Goal: Task Accomplishment & Management: Manage account settings

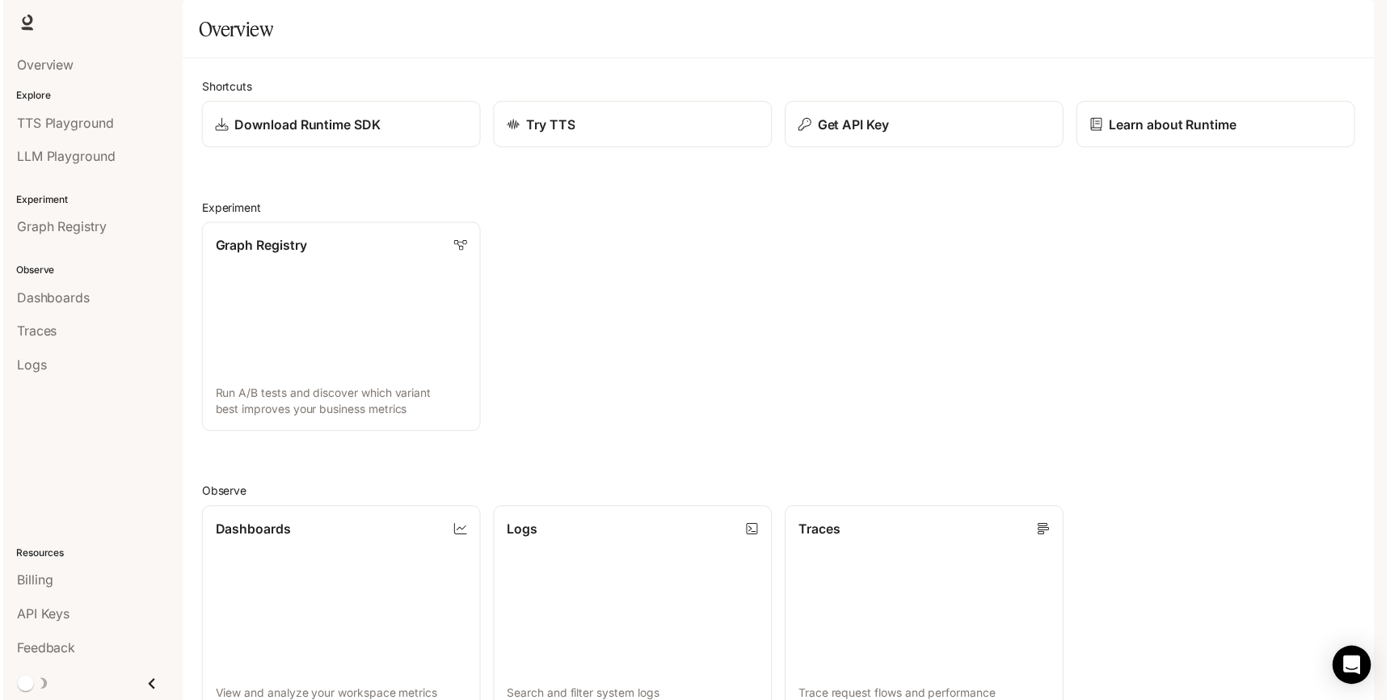
scroll to position [377, 0]
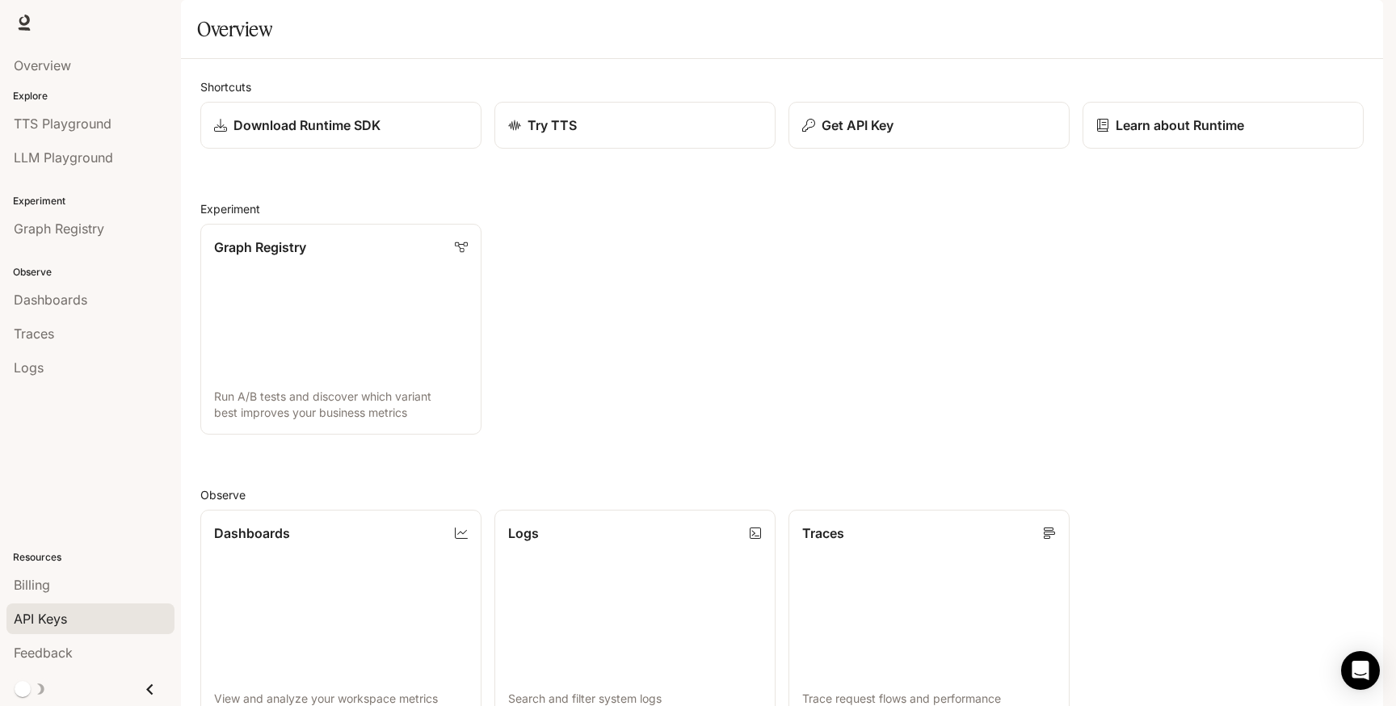
click at [80, 611] on div "API Keys" at bounding box center [91, 618] width 154 height 19
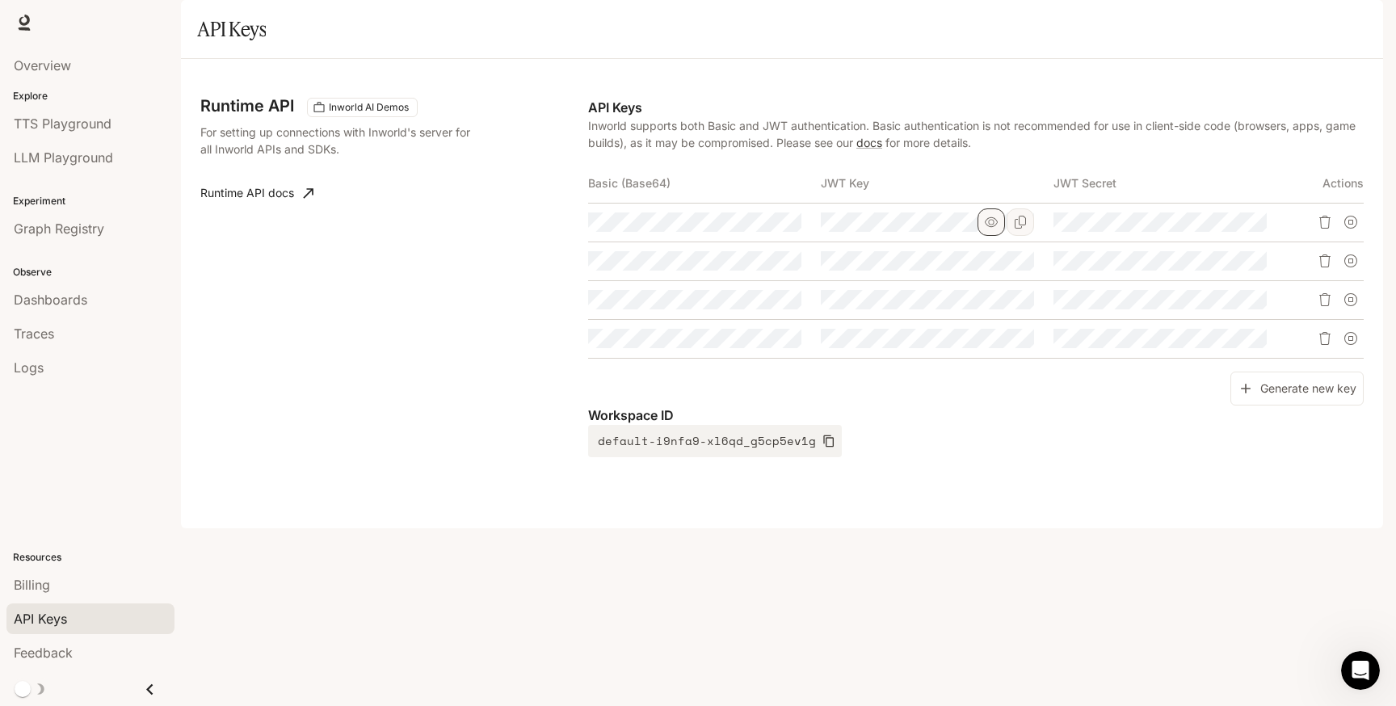
click at [987, 229] on icon "button" at bounding box center [991, 222] width 13 height 13
click at [991, 267] on icon "button" at bounding box center [991, 261] width 13 height 13
click at [989, 306] on icon "button" at bounding box center [991, 299] width 13 height 13
click at [989, 358] on td at bounding box center [937, 338] width 233 height 39
click at [989, 345] on icon "button" at bounding box center [991, 338] width 13 height 13
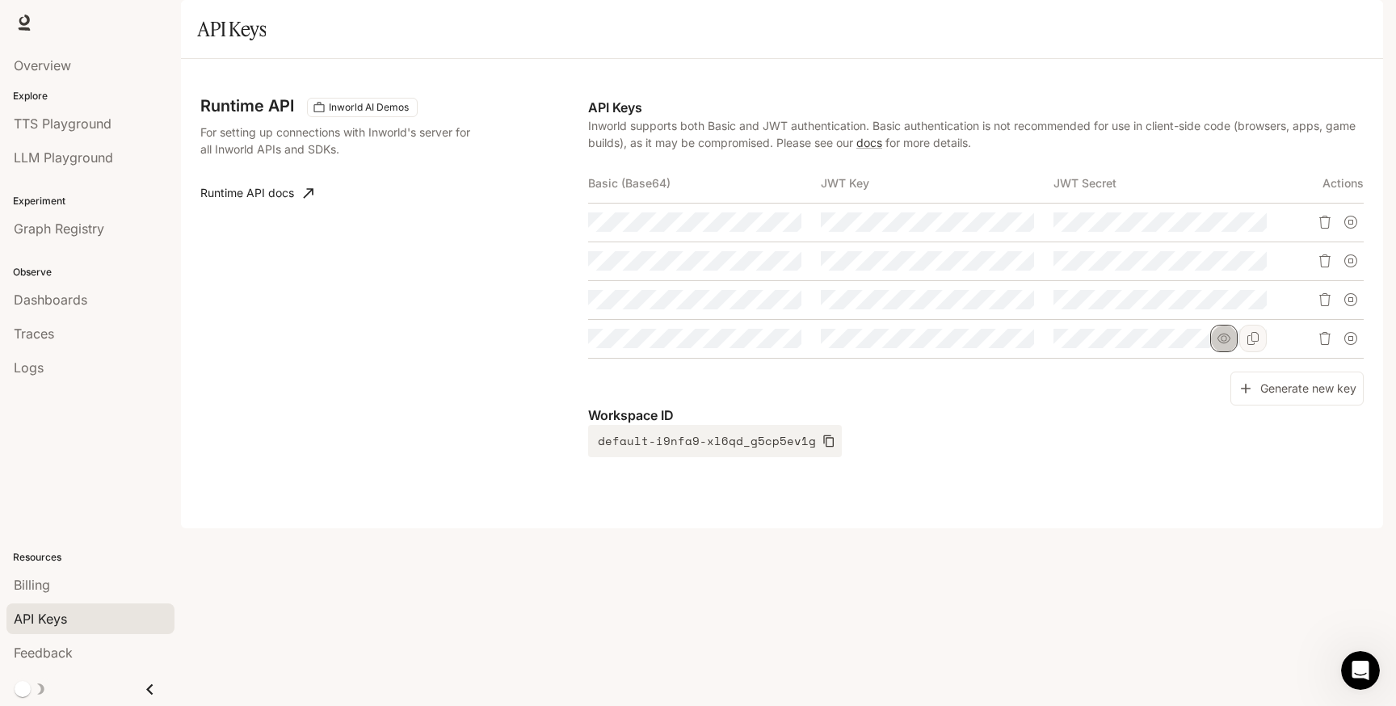
click at [1221, 345] on icon "button" at bounding box center [1224, 338] width 13 height 13
click at [1225, 306] on icon "button" at bounding box center [1224, 299] width 13 height 13
click at [1226, 267] on icon "button" at bounding box center [1224, 261] width 13 height 13
click at [1220, 227] on icon "button" at bounding box center [1224, 222] width 13 height 10
click at [753, 229] on icon "button" at bounding box center [758, 222] width 13 height 13
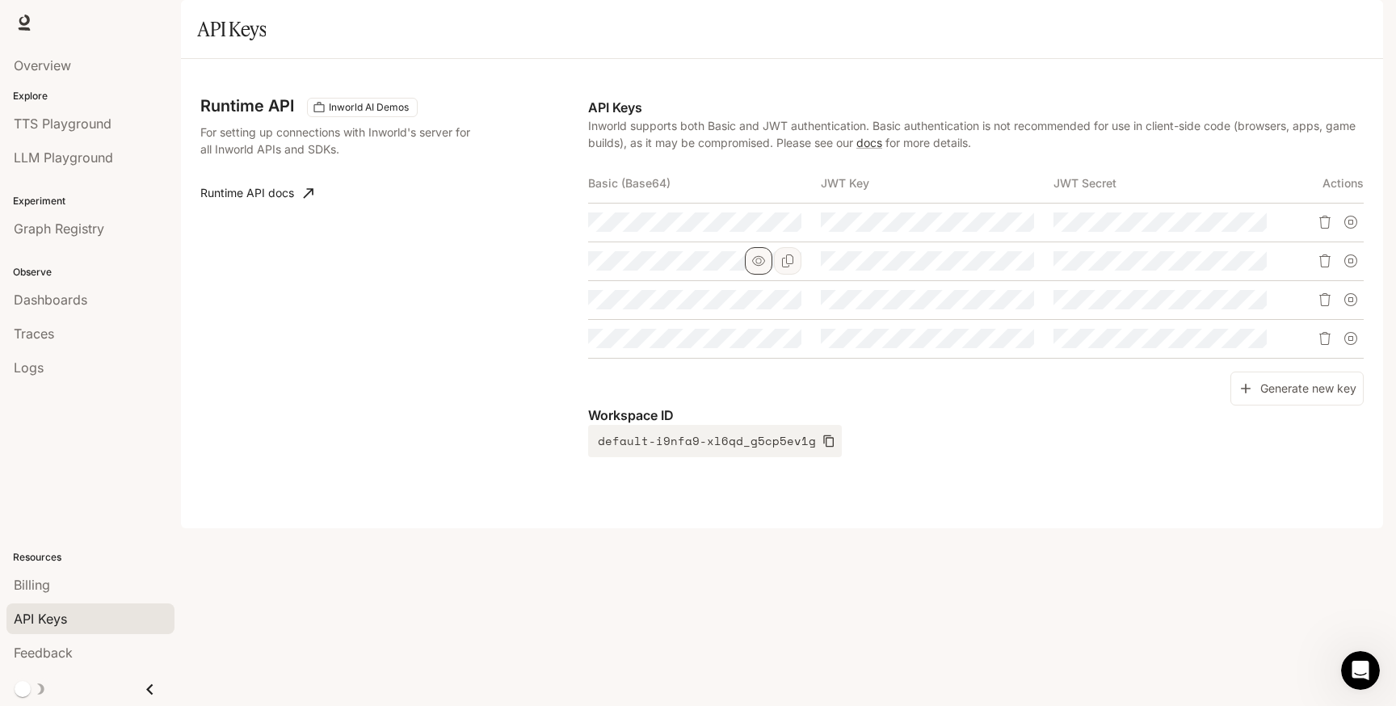
click at [754, 267] on icon "button" at bounding box center [758, 261] width 13 height 13
click at [754, 306] on icon "button" at bounding box center [758, 299] width 13 height 13
click at [754, 345] on icon "button" at bounding box center [758, 338] width 13 height 13
click at [92, 127] on span "TTS Playground" at bounding box center [63, 123] width 98 height 19
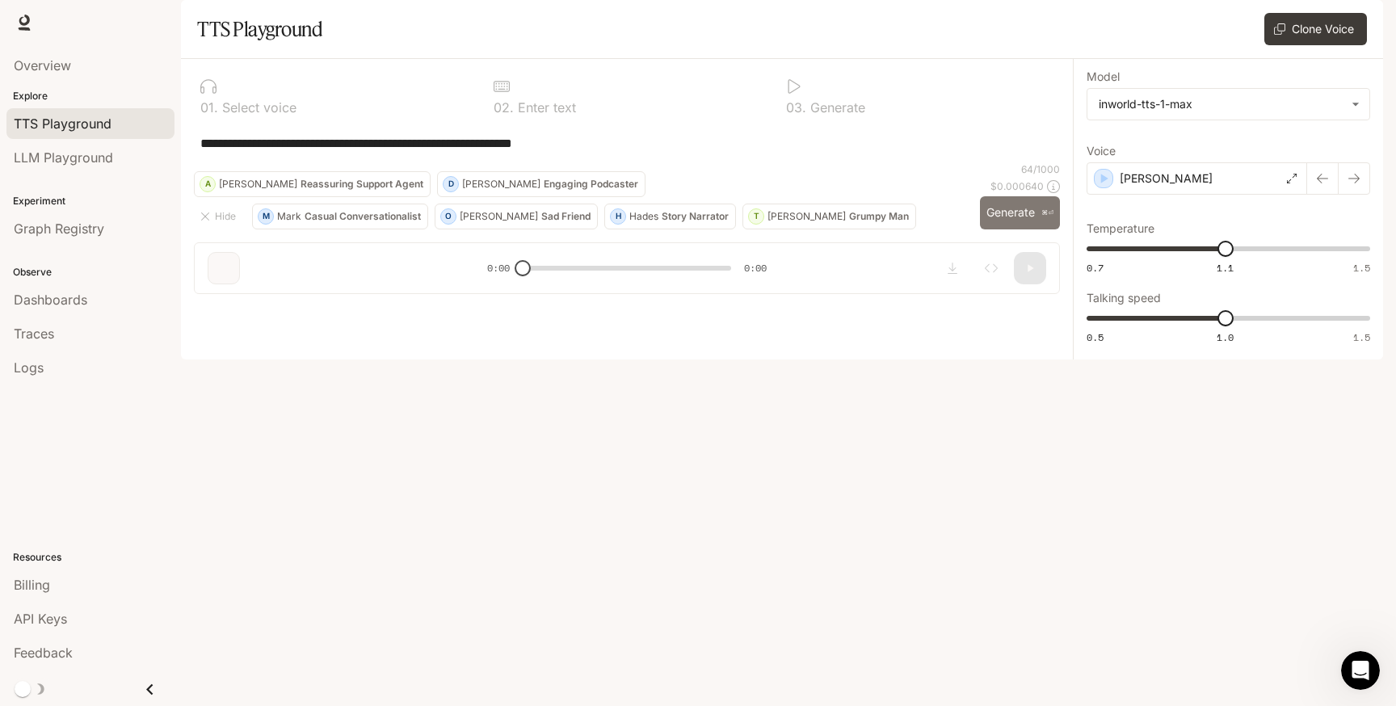
click at [1008, 229] on button "Generate ⌘⏎" at bounding box center [1020, 212] width 80 height 33
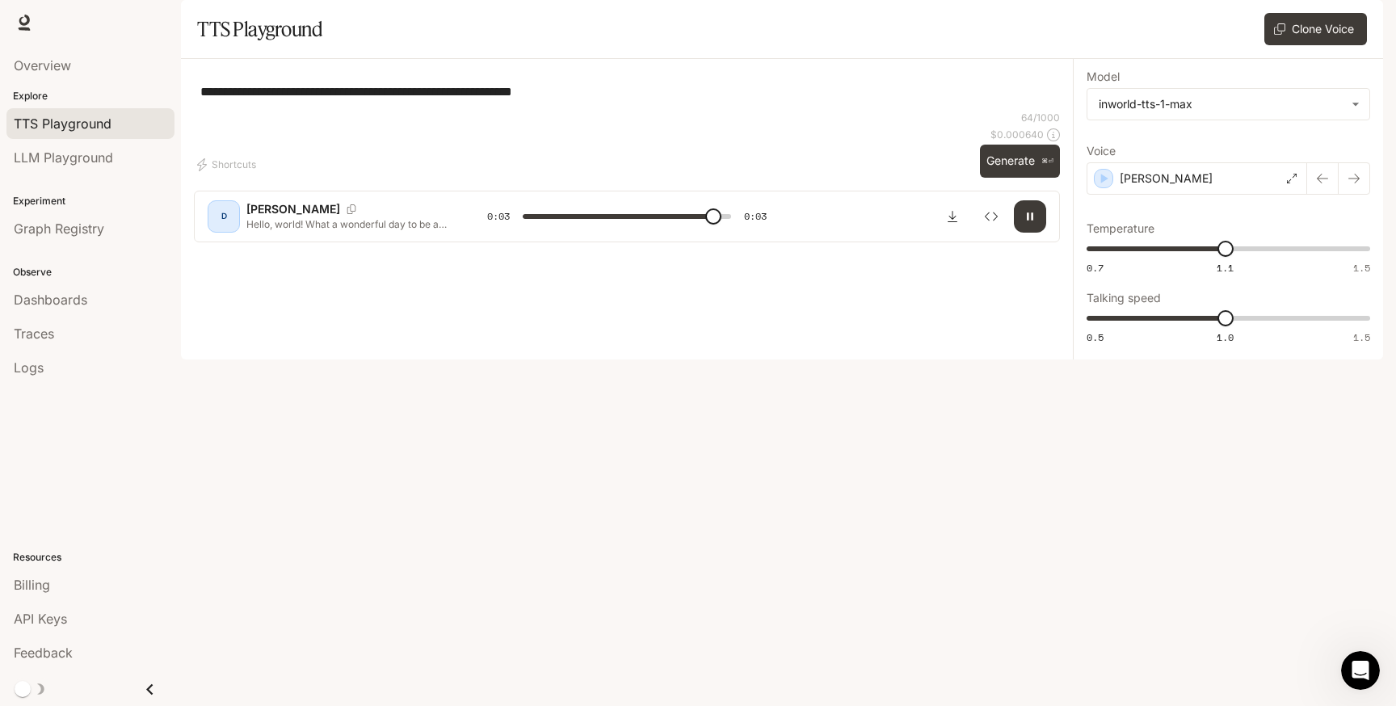
type input "*"
click at [95, 158] on span "LLM Playground" at bounding box center [63, 157] width 99 height 19
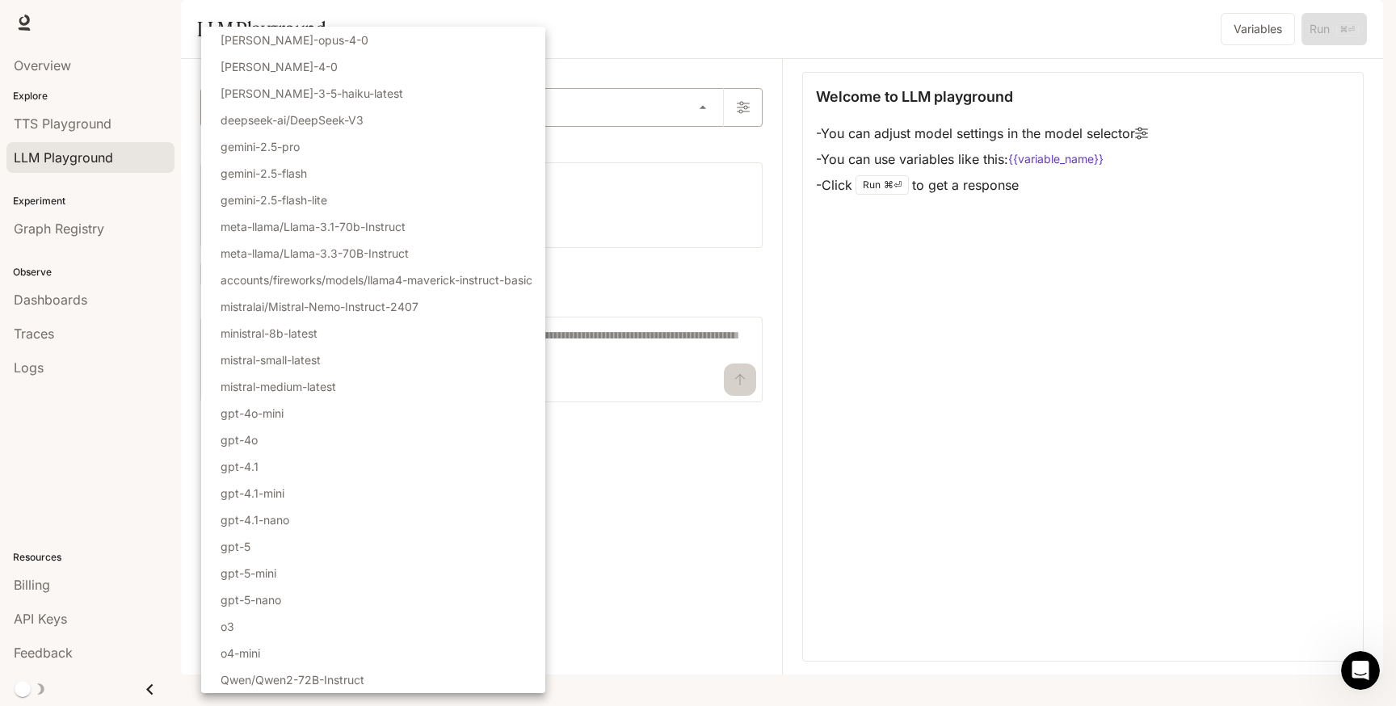
click at [447, 145] on body "Skip to main content Runtime Runtime Documentation Documentation Portal Overvie…" at bounding box center [698, 353] width 1396 height 706
click at [640, 161] on div at bounding box center [698, 353] width 1396 height 706
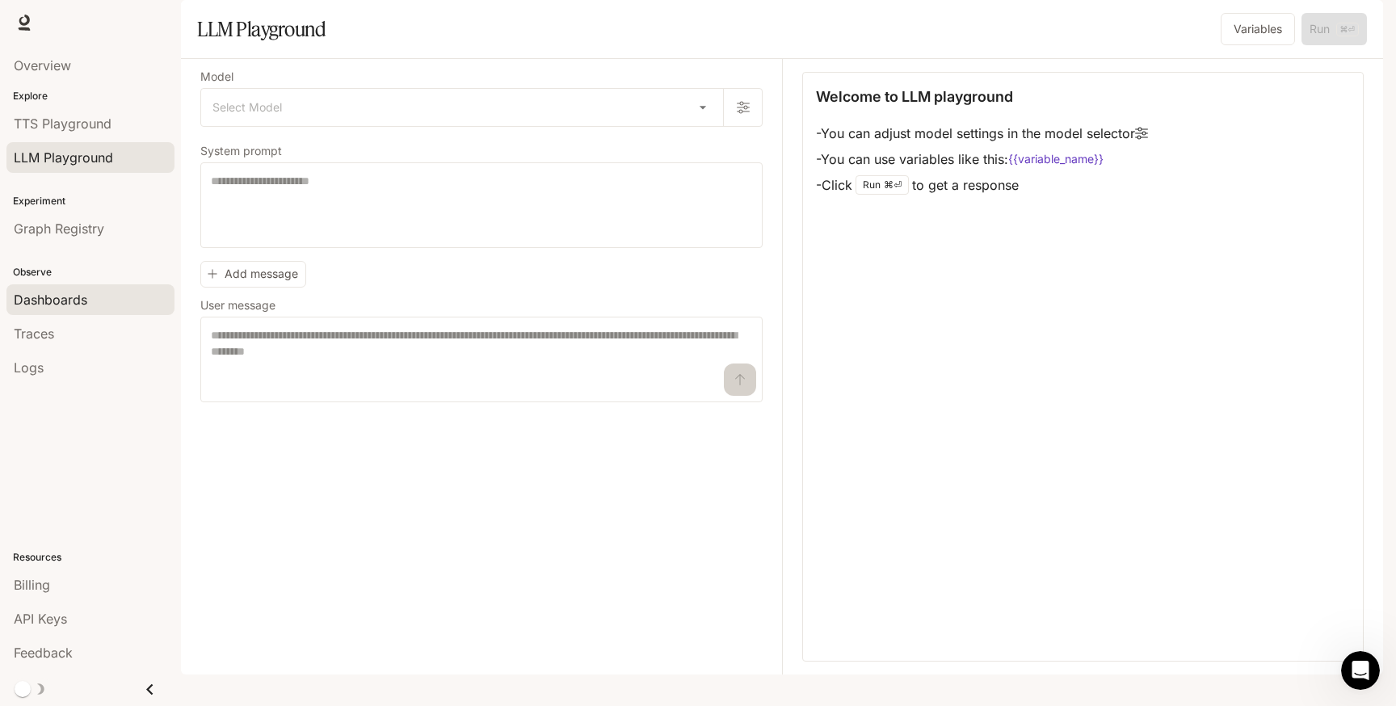
click at [74, 302] on span "Dashboards" at bounding box center [51, 299] width 74 height 19
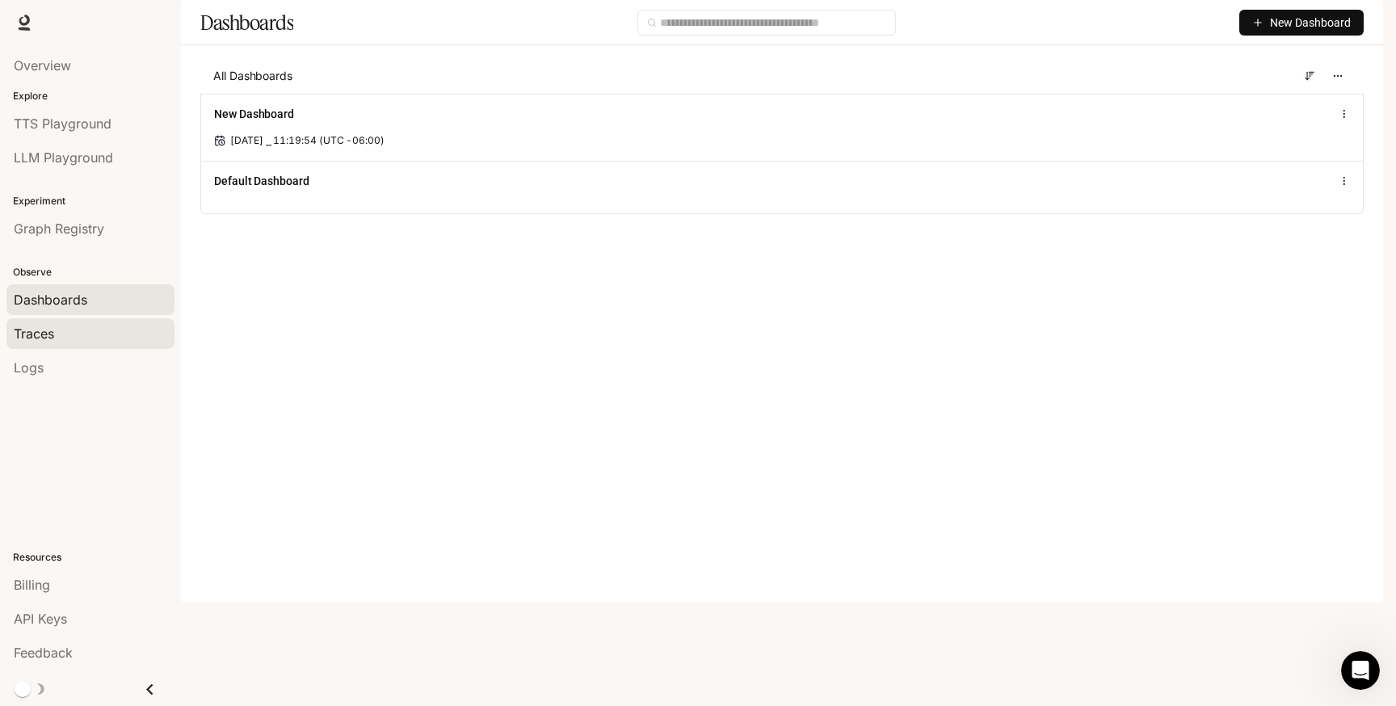
click at [51, 334] on span "Traces" at bounding box center [34, 333] width 40 height 19
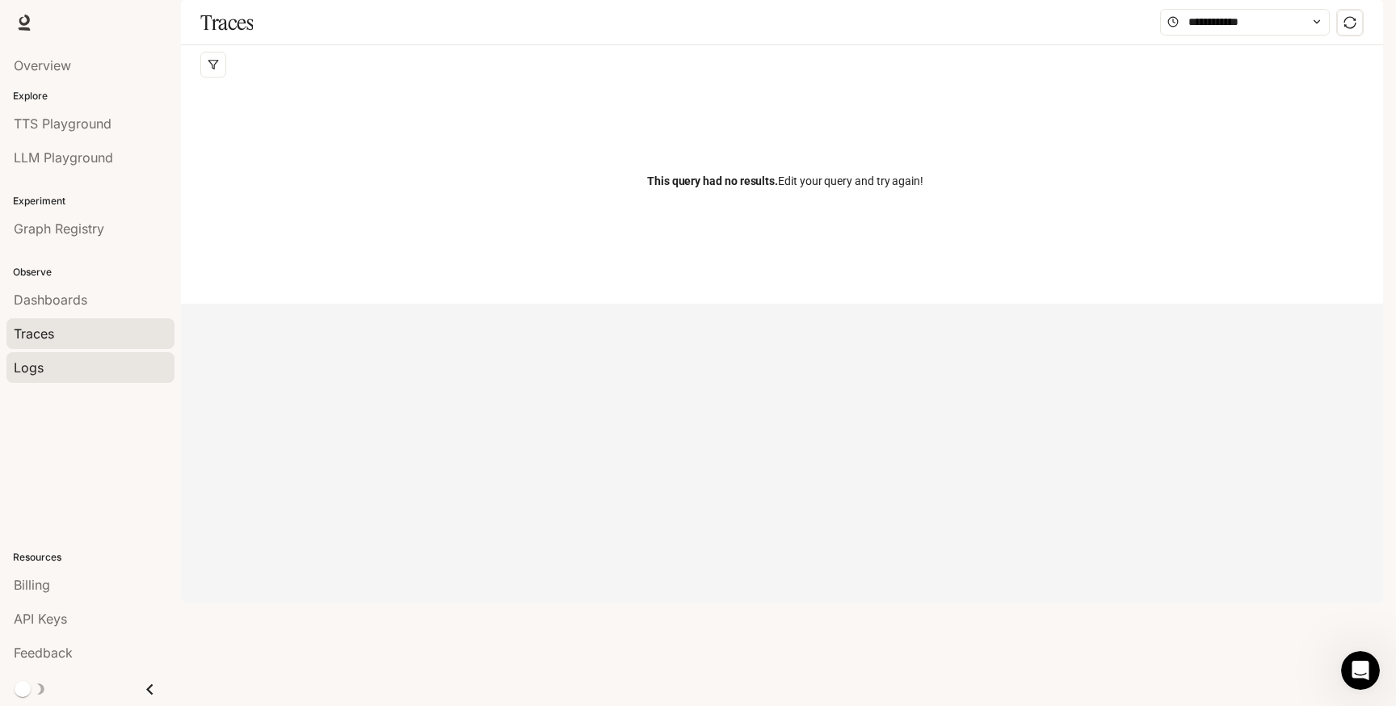
click at [69, 364] on div "Logs" at bounding box center [91, 367] width 154 height 19
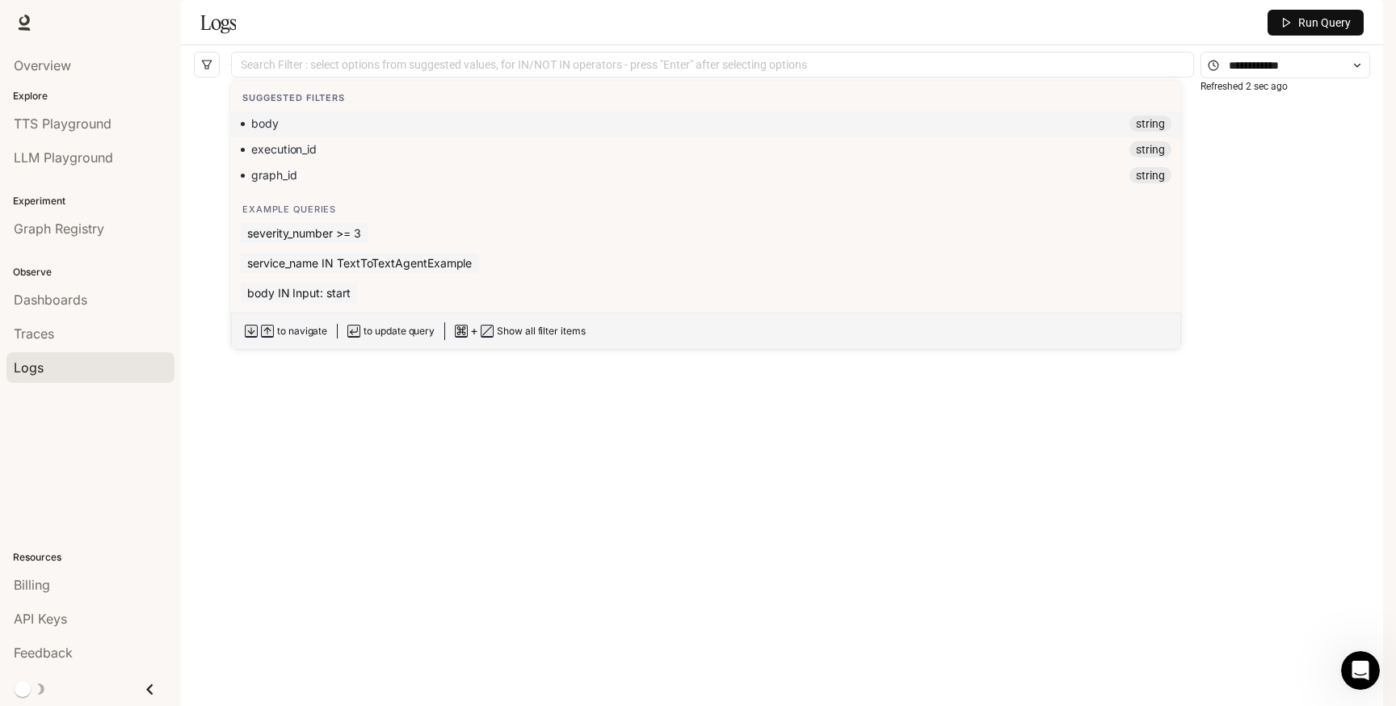
click at [908, 78] on div "Search Filter : select options from suggested values, for IN/NOT IN operators -…" at bounding box center [712, 65] width 963 height 26
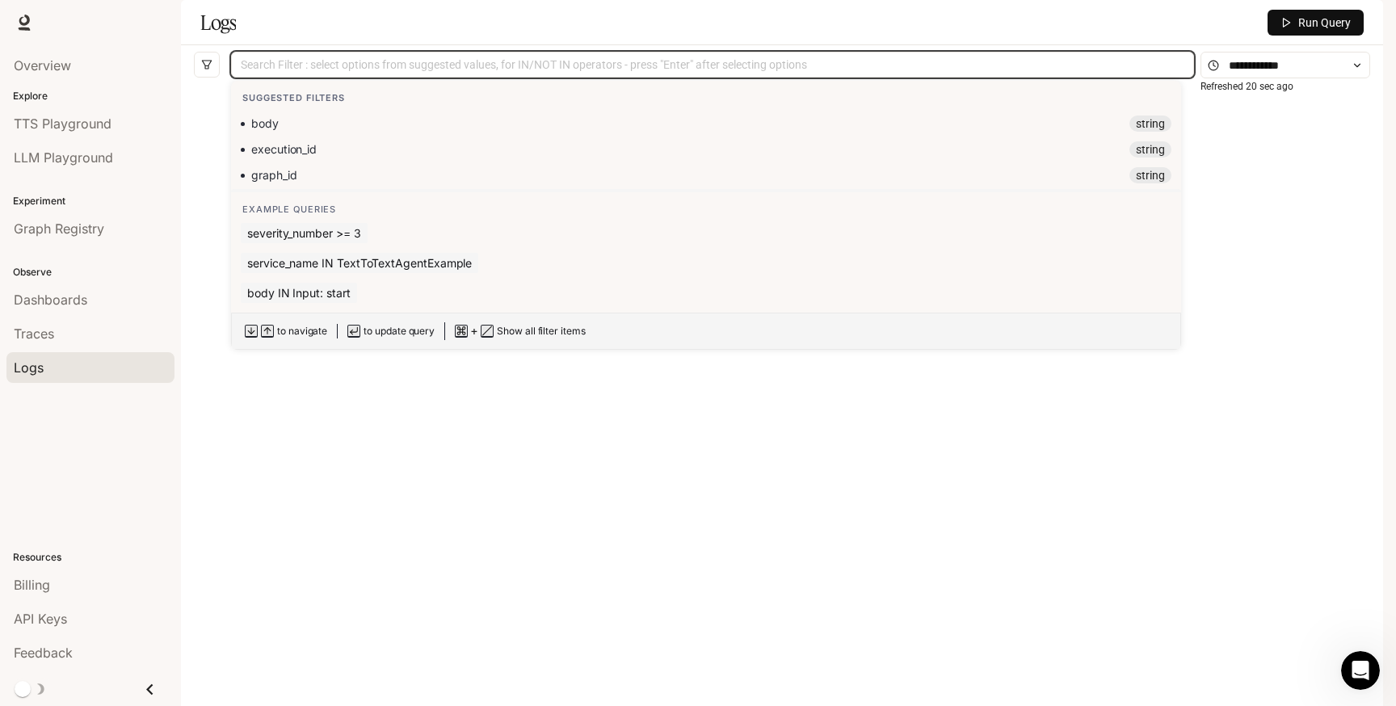
scroll to position [73, 0]
click at [351, 416] on div "No logs yet. When we receive logs , they will show up here" at bounding box center [782, 369] width 1176 height 568
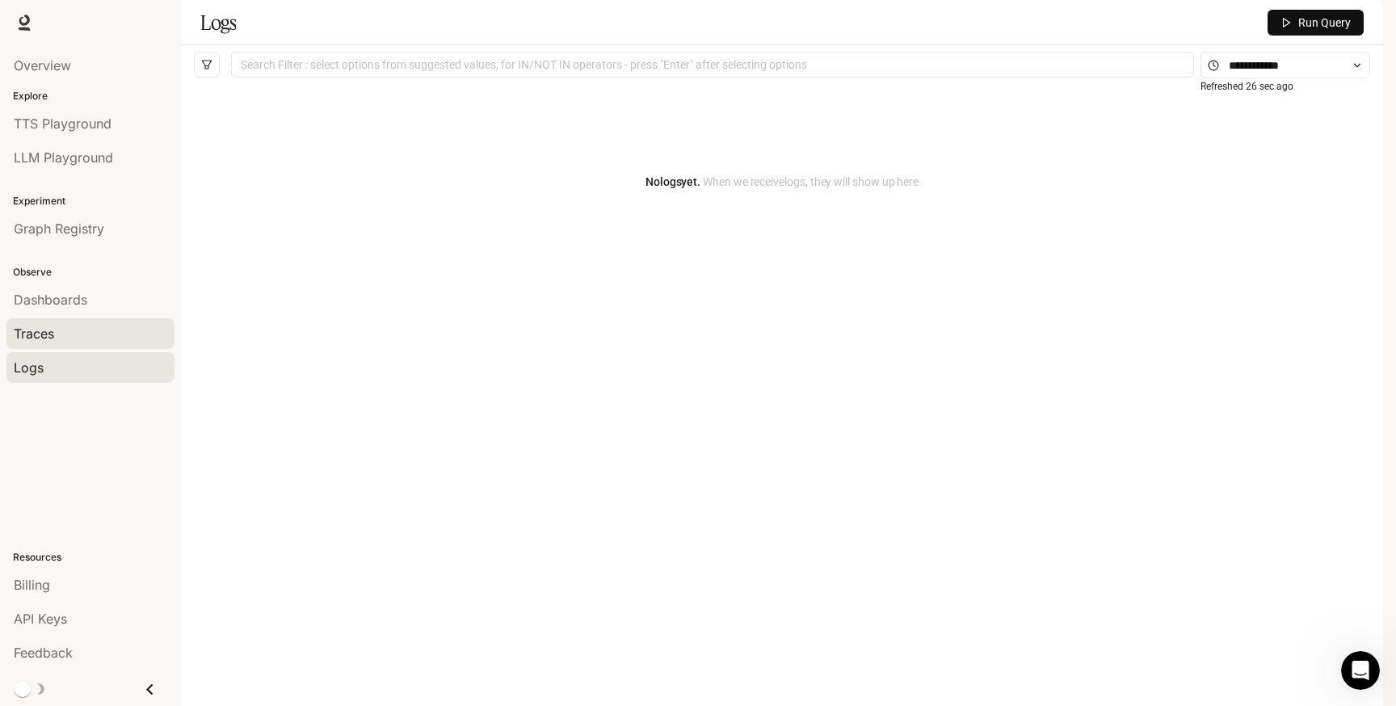
click at [87, 333] on div "Traces" at bounding box center [91, 333] width 154 height 19
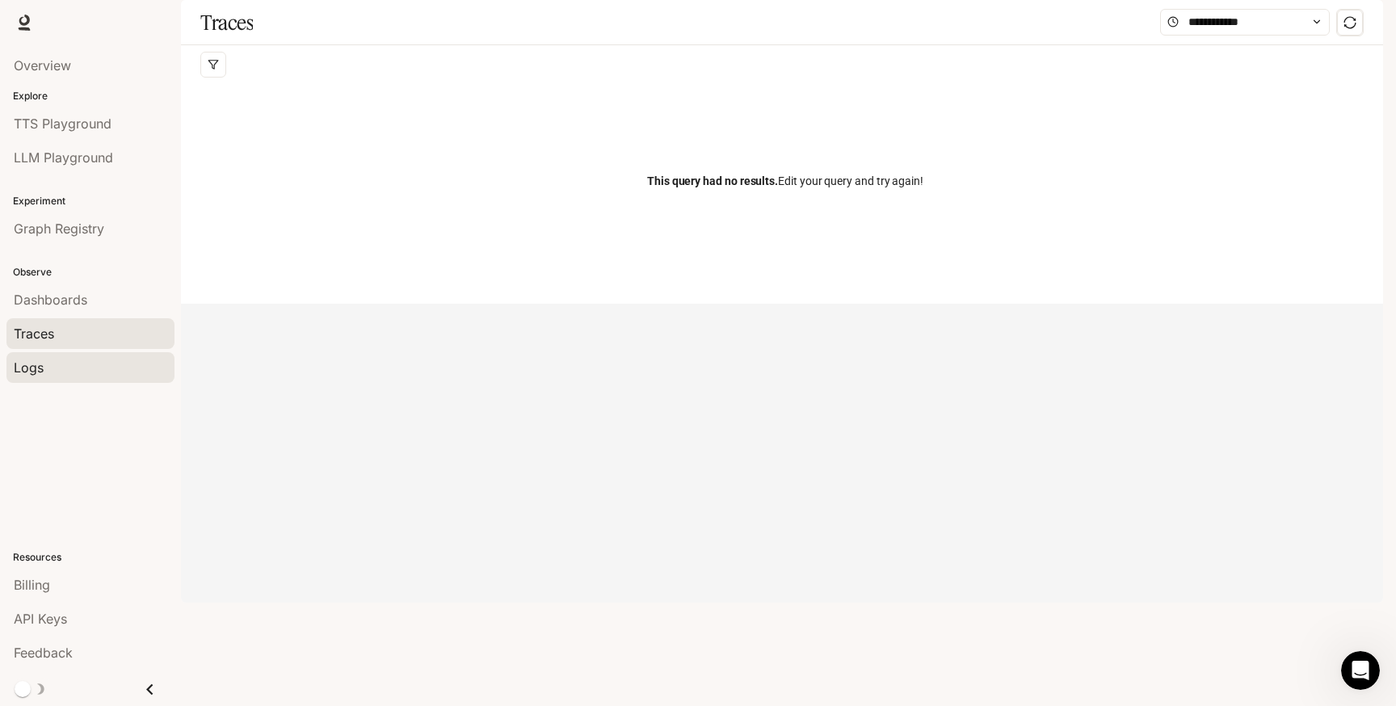
click at [77, 361] on div "Logs" at bounding box center [91, 367] width 154 height 19
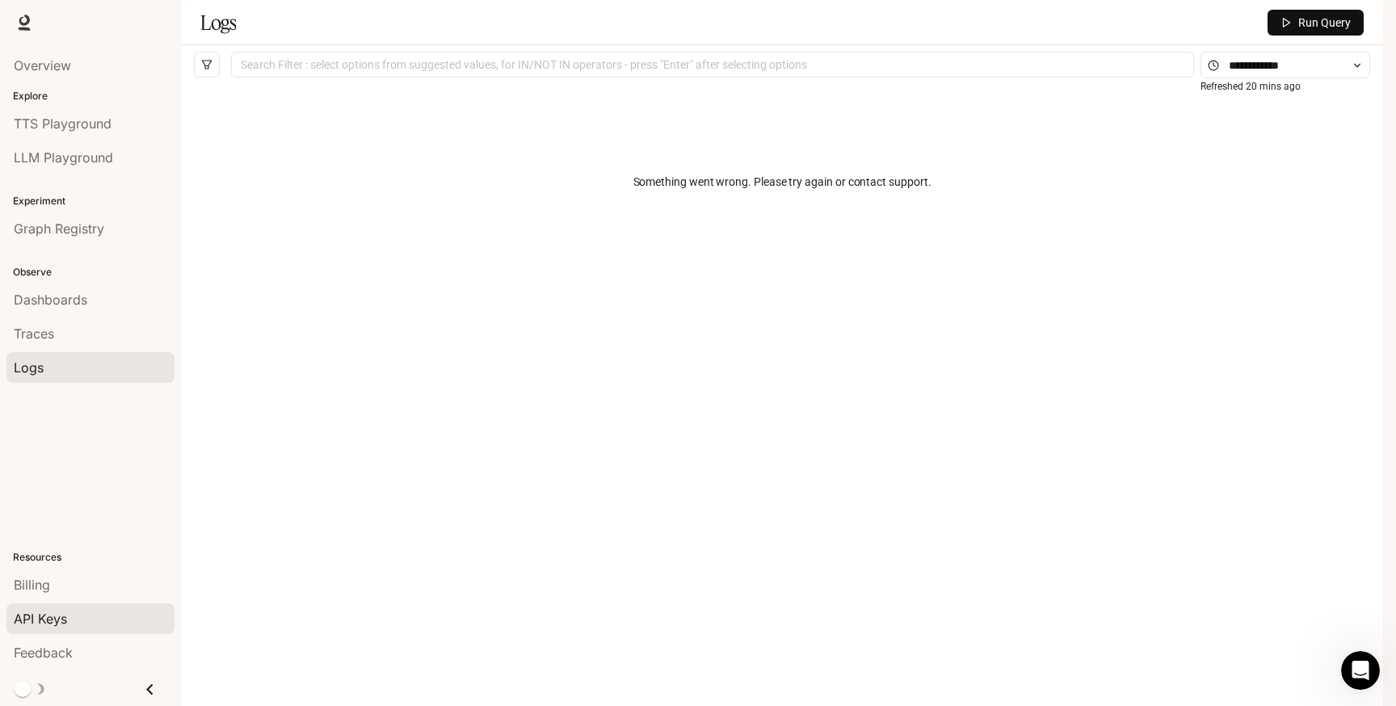
click at [69, 617] on div "API Keys" at bounding box center [91, 618] width 154 height 19
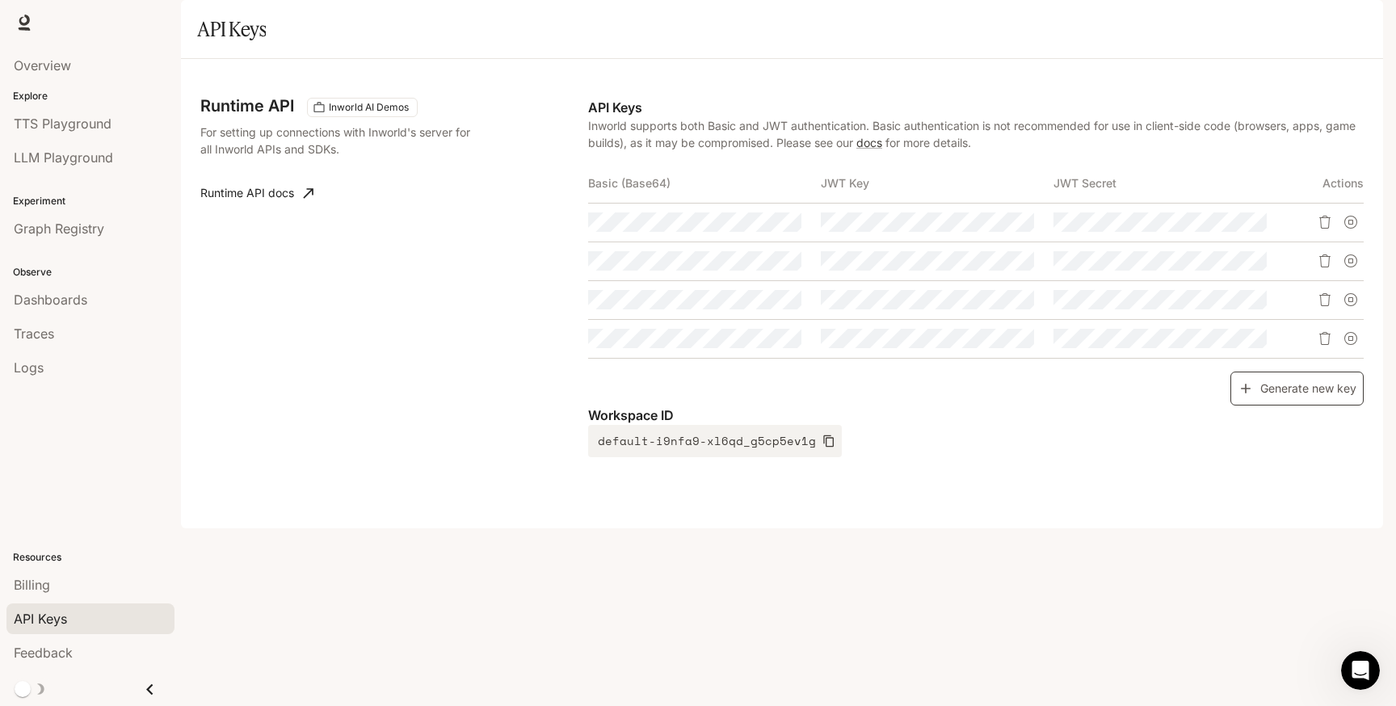
click at [1306, 406] on button "Generate new key" at bounding box center [1297, 389] width 133 height 35
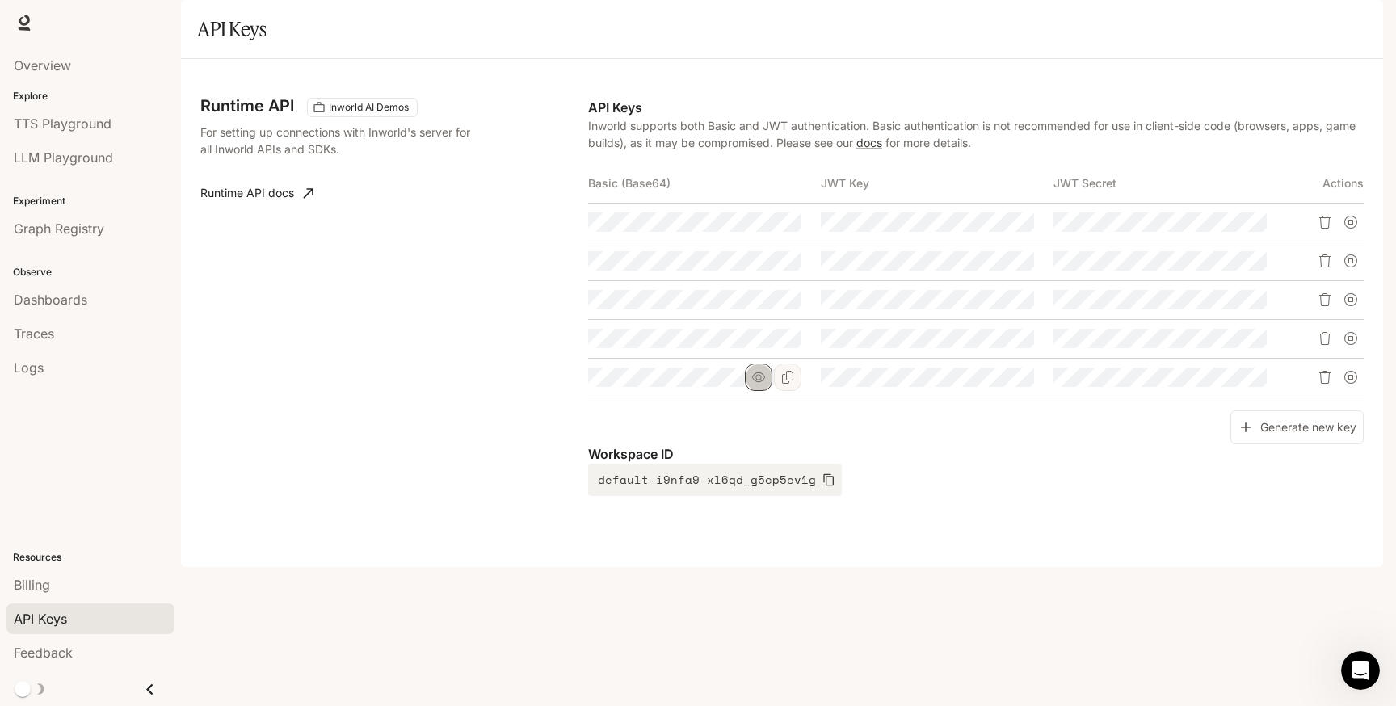
click at [755, 384] on icon "button" at bounding box center [758, 377] width 13 height 13
click at [988, 384] on icon "button" at bounding box center [991, 377] width 13 height 13
click at [1223, 384] on icon "button" at bounding box center [1224, 377] width 13 height 13
click at [791, 384] on icon "Copy Basic (Base64)" at bounding box center [787, 377] width 13 height 13
click at [765, 352] on button "button" at bounding box center [758, 338] width 27 height 27
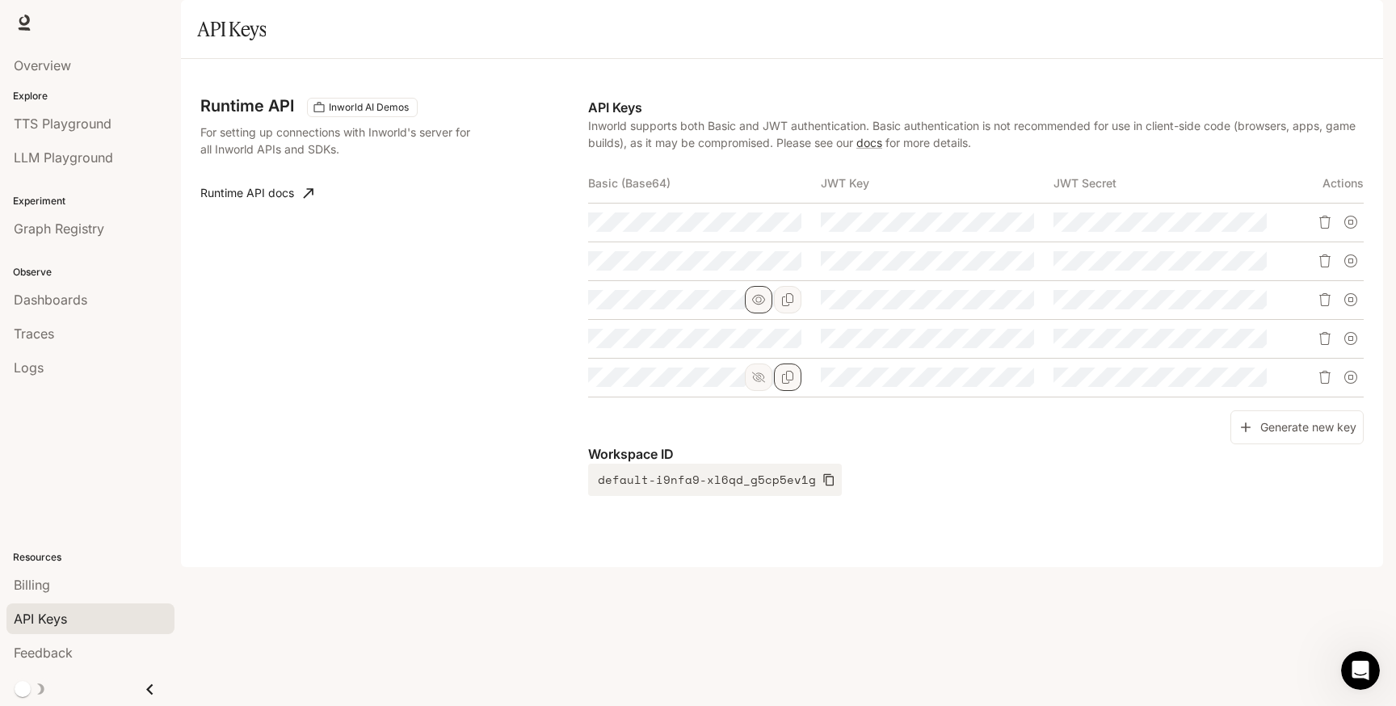
click at [763, 306] on icon "button" at bounding box center [758, 299] width 13 height 13
click at [757, 267] on icon "button" at bounding box center [758, 261] width 13 height 13
click at [755, 229] on icon "button" at bounding box center [758, 222] width 13 height 13
drag, startPoint x: 755, startPoint y: 426, endPoint x: 768, endPoint y: 460, distance: 36.0
click at [768, 460] on div "API Keys Inworld supports both Basic and JWT authentication. Basic authenticati…" at bounding box center [976, 297] width 776 height 398
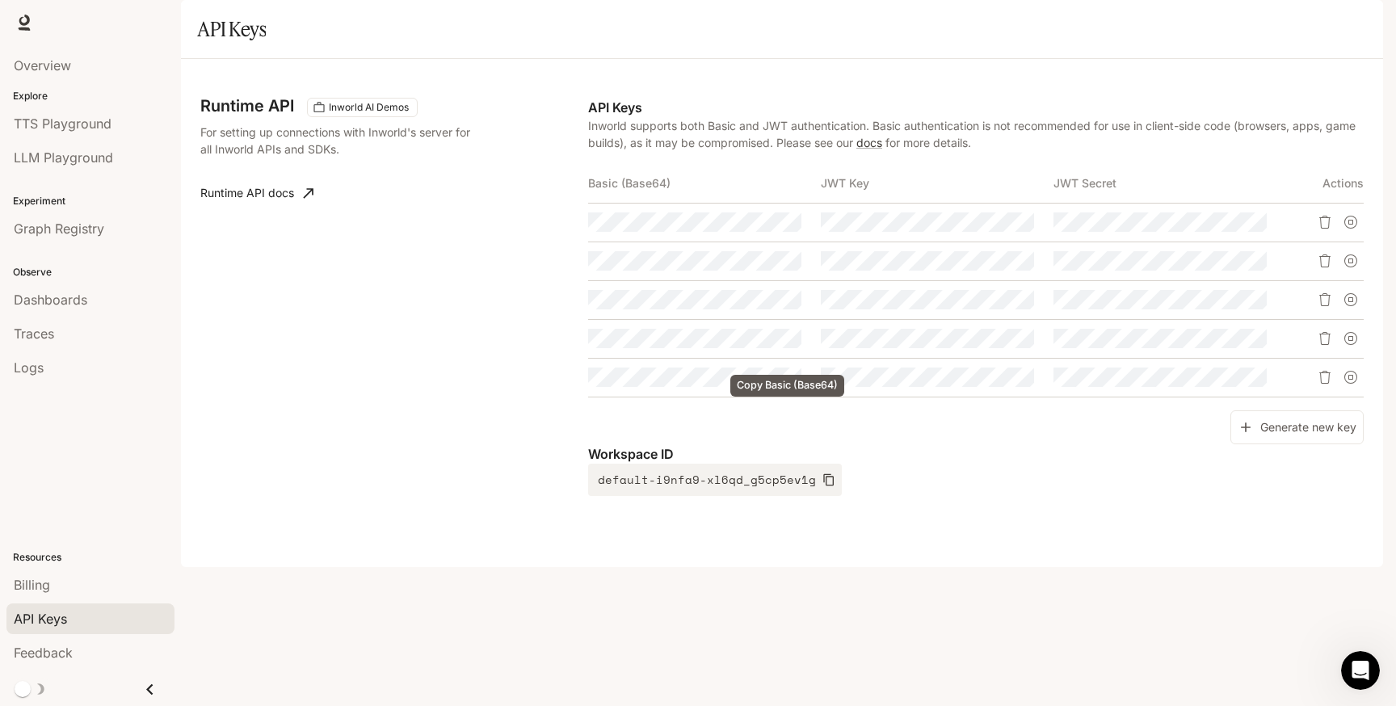
click at [0, 0] on icon "Copy Basic (Base64)" at bounding box center [0, 0] width 0 height 0
